Goal: Task Accomplishment & Management: Complete application form

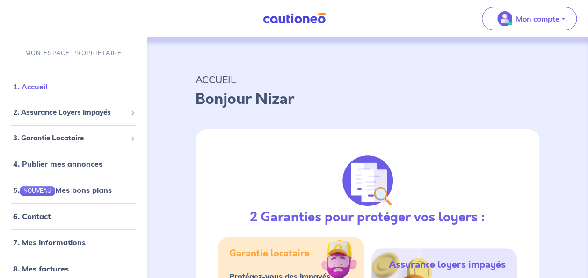
click at [47, 91] on link "1. Accueil" at bounding box center [30, 86] width 34 height 9
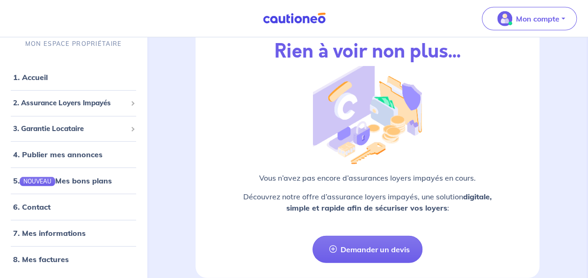
scroll to position [1264, 0]
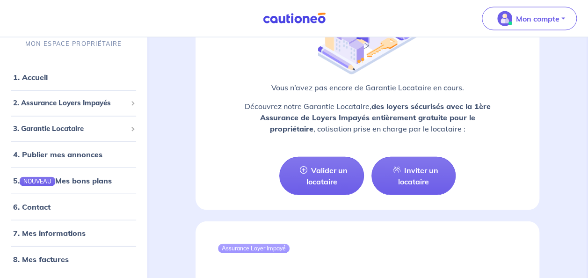
click at [301, 16] on img at bounding box center [294, 19] width 70 height 12
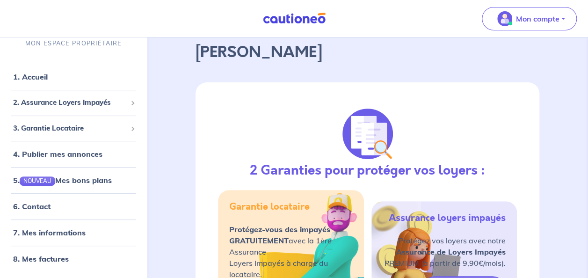
scroll to position [140, 0]
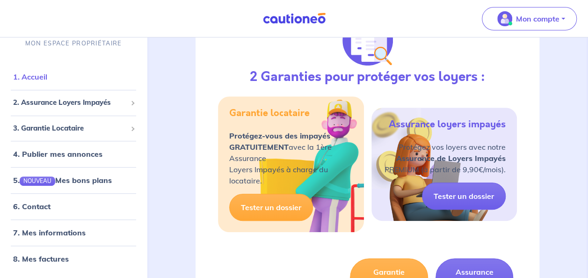
click at [39, 73] on link "1. Accueil" at bounding box center [30, 77] width 34 height 9
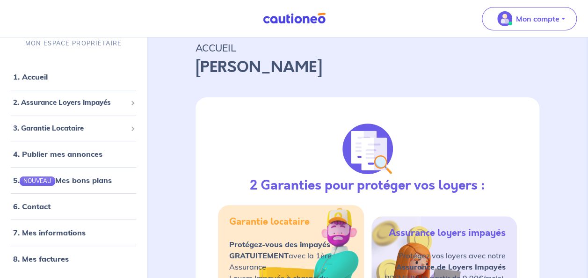
scroll to position [47, 0]
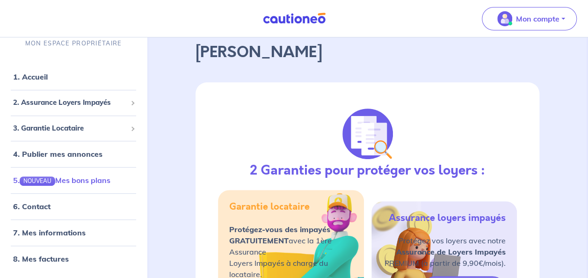
click at [108, 185] on link "5. NOUVEAU Mes bons plans" at bounding box center [61, 180] width 97 height 9
click at [91, 125] on span "3. Garantie Locataire" at bounding box center [70, 128] width 114 height 11
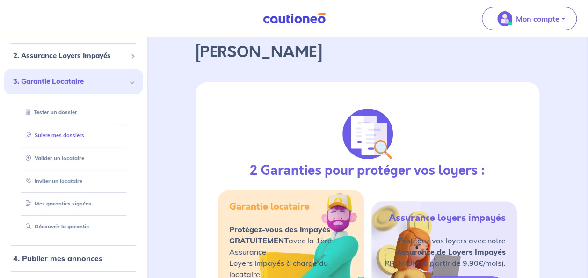
click at [62, 135] on link "Suivre mes dossiers" at bounding box center [53, 135] width 62 height 7
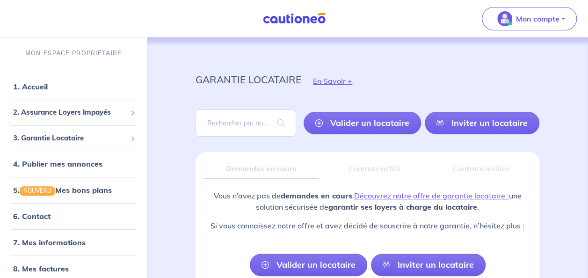
scroll to position [47, 0]
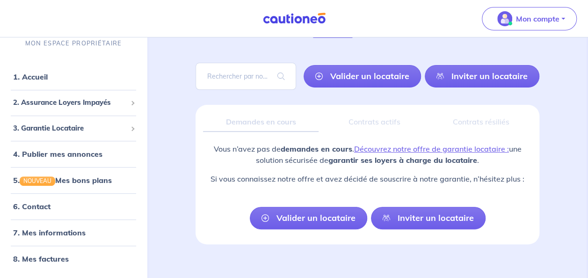
drag, startPoint x: 455, startPoint y: 82, endPoint x: 447, endPoint y: 84, distance: 7.7
click at [455, 82] on link "Inviter un locataire" at bounding box center [482, 76] width 115 height 22
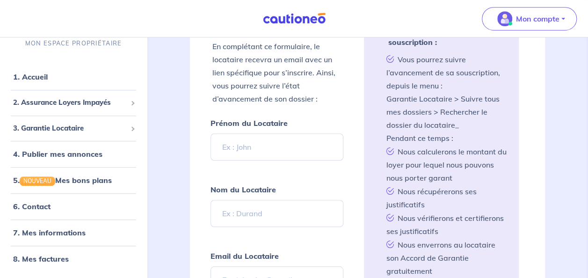
scroll to position [291, 0]
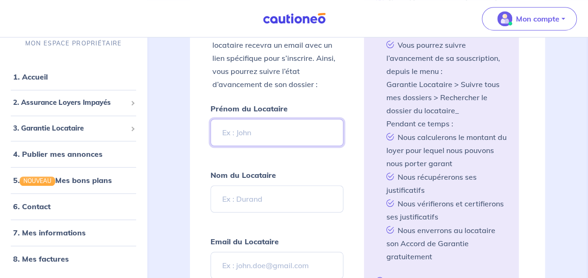
click at [259, 133] on input "Prénom du Locataire" at bounding box center [277, 132] width 132 height 27
type input "Mira"
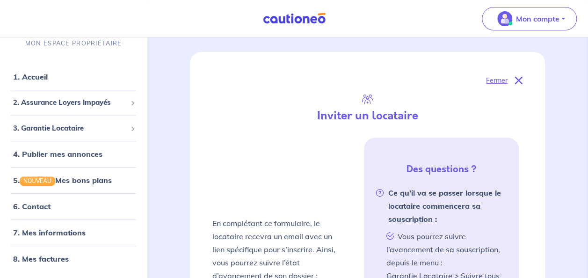
scroll to position [0, 0]
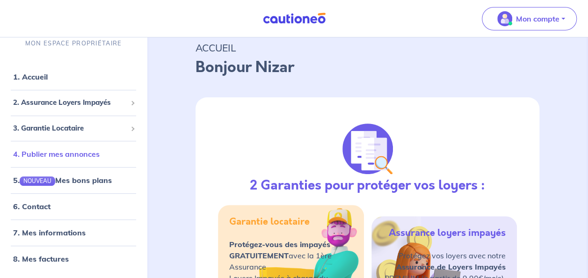
scroll to position [47, 0]
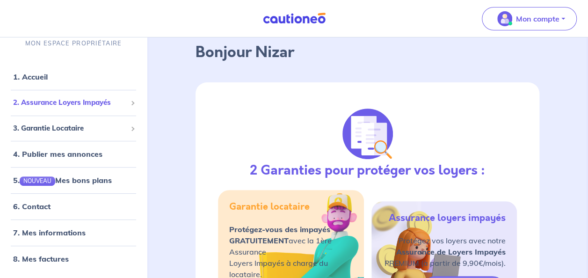
click at [68, 105] on span "2. Assurance Loyers Impayés" at bounding box center [70, 103] width 114 height 11
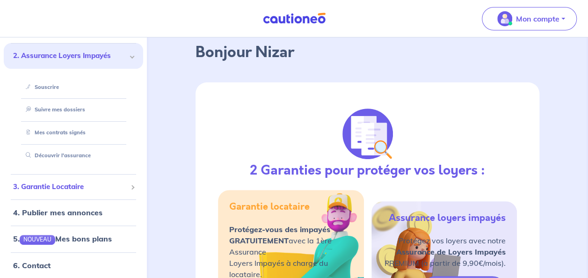
click at [61, 188] on span "3. Garantie Locataire" at bounding box center [70, 187] width 114 height 11
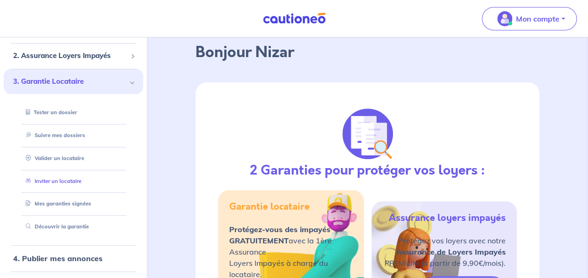
click at [51, 178] on link "Inviter un locataire" at bounding box center [51, 181] width 59 height 7
select select "FR"
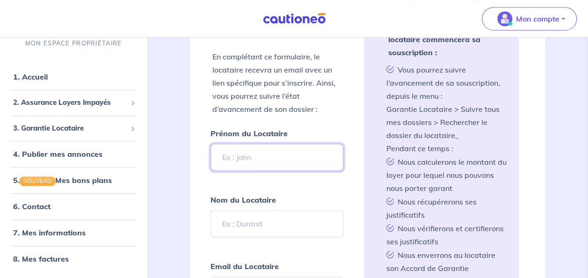
scroll to position [277, 0]
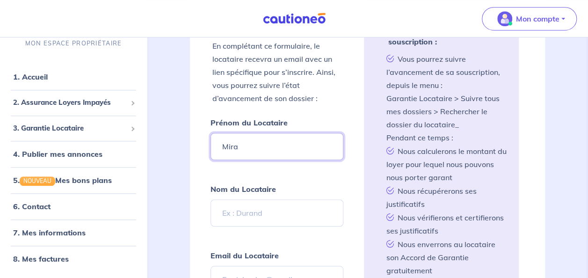
drag, startPoint x: 258, startPoint y: 143, endPoint x: 164, endPoint y: 130, distance: 95.5
click at [164, 130] on div "garantie locataire En Savoir + Valider un locataire Inviter un locataire Fermer…" at bounding box center [368, 257] width 434 height 994
type input "Maria"
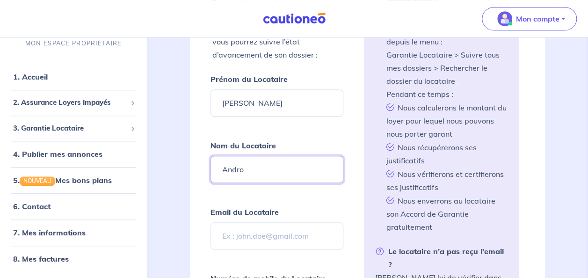
scroll to position [371, 0]
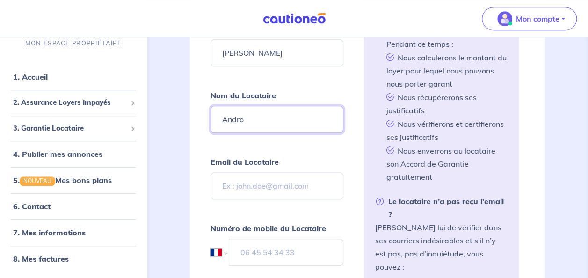
type input "Andro"
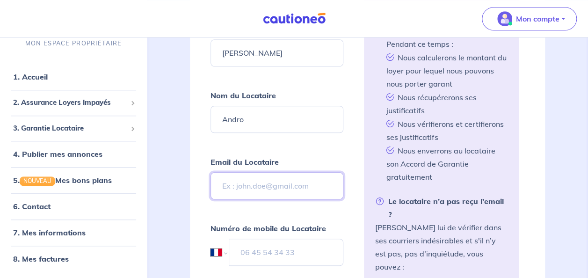
click at [240, 176] on input "Email du Locataire" at bounding box center [277, 185] width 132 height 27
paste input "Maria Andro <maria.andro.lapostolle@gmail.com>"
type input "Maria Andro <maria.andro.lapostolle@gmail.com>"
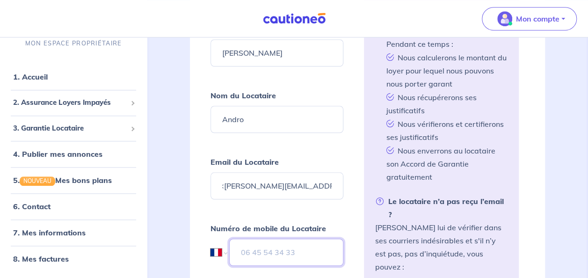
scroll to position [0, 0]
click at [259, 245] on input "tel" at bounding box center [286, 252] width 114 height 27
click at [272, 202] on form "Prénom du Locataire Maria Nom du Locataire Andro Email du Locataire Maria Andro…" at bounding box center [277, 188] width 132 height 333
click at [264, 239] on input "06" at bounding box center [286, 252] width 114 height 27
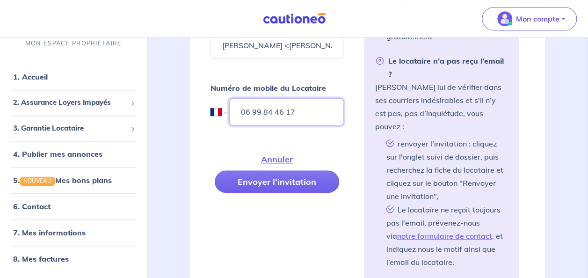
scroll to position [511, 0]
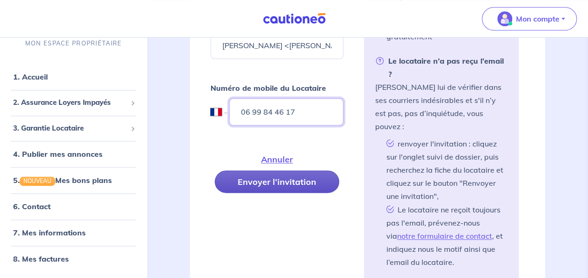
type input "06 99 84 46 17"
click at [307, 179] on button "Envoyer l’invitation" at bounding box center [277, 181] width 125 height 22
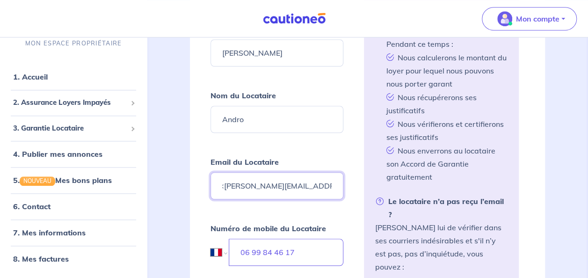
click at [333, 180] on input "Maria Andro <maria.andro.lapostolle@gmail.com>" at bounding box center [277, 185] width 132 height 27
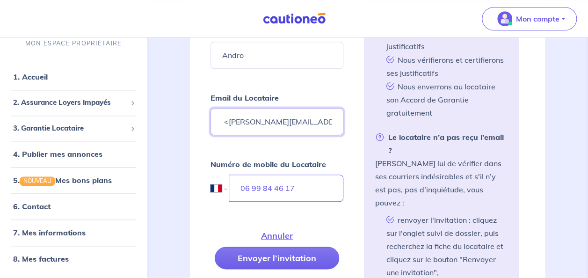
scroll to position [558, 0]
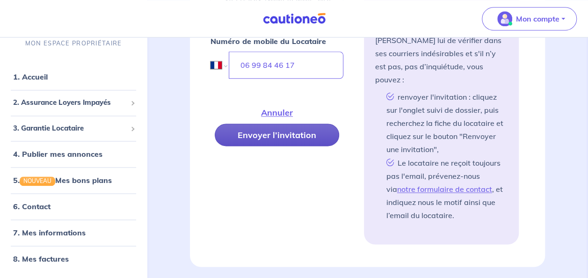
click at [285, 128] on button "Envoyer l’invitation" at bounding box center [277, 135] width 125 height 22
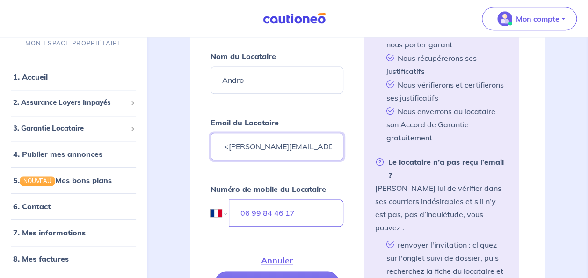
scroll to position [410, 0]
click at [235, 137] on input "Maria Andro <maria.andro.lapostolle@gmail.com" at bounding box center [277, 146] width 132 height 27
click at [286, 136] on input "maria.andro.lapostolle@gmail.com" at bounding box center [277, 146] width 132 height 27
type input "maria.andro.lapostolle@gmail.com"
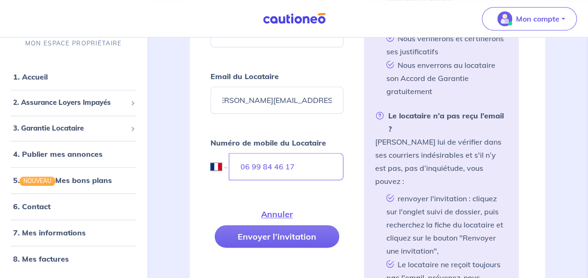
scroll to position [0, 10]
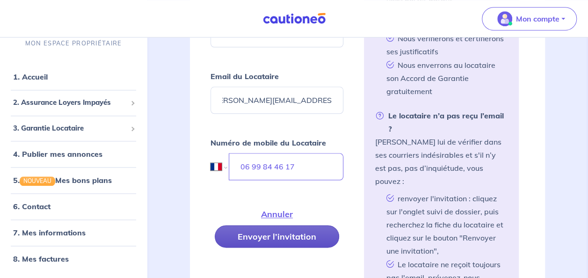
click at [293, 227] on button "Envoyer l’invitation" at bounding box center [277, 236] width 125 height 22
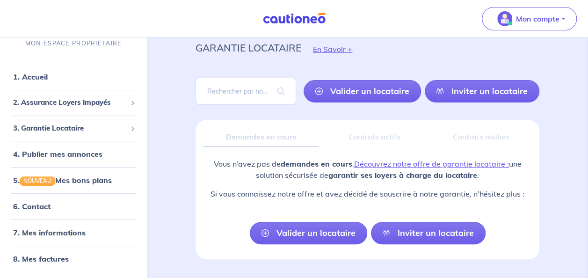
scroll to position [47, 0]
